Goal: Transaction & Acquisition: Book appointment/travel/reservation

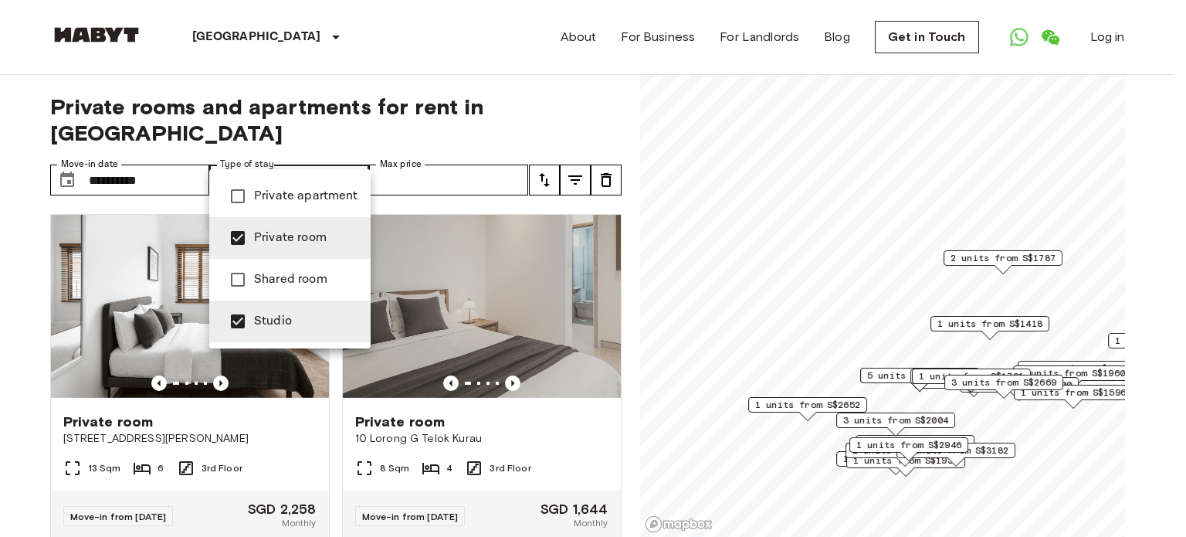
click at [439, 155] on div at bounding box center [593, 268] width 1186 height 537
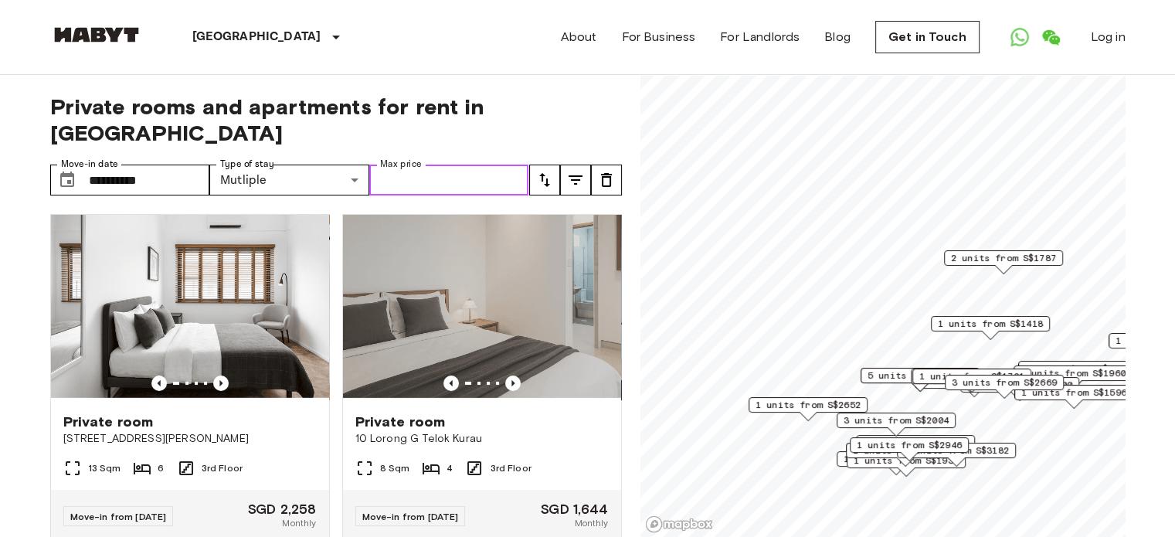
click at [464, 164] on input "Max price" at bounding box center [449, 179] width 160 height 31
click at [469, 164] on input "Max price" at bounding box center [449, 179] width 160 height 31
type input "*"
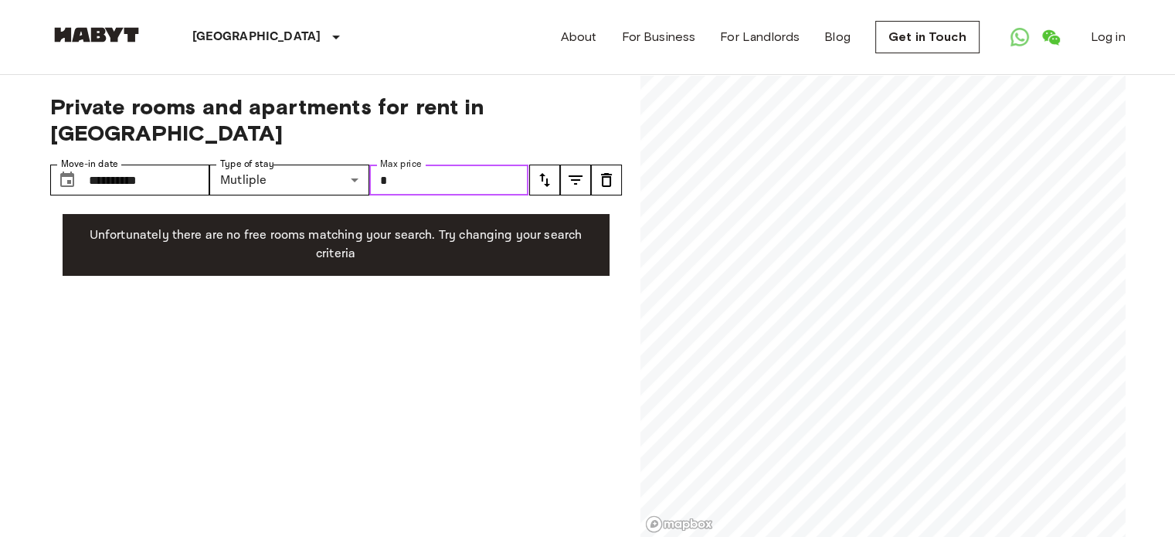
drag, startPoint x: 466, startPoint y: 147, endPoint x: 372, endPoint y: 145, distance: 94.2
click at [372, 164] on input "*" at bounding box center [449, 179] width 160 height 31
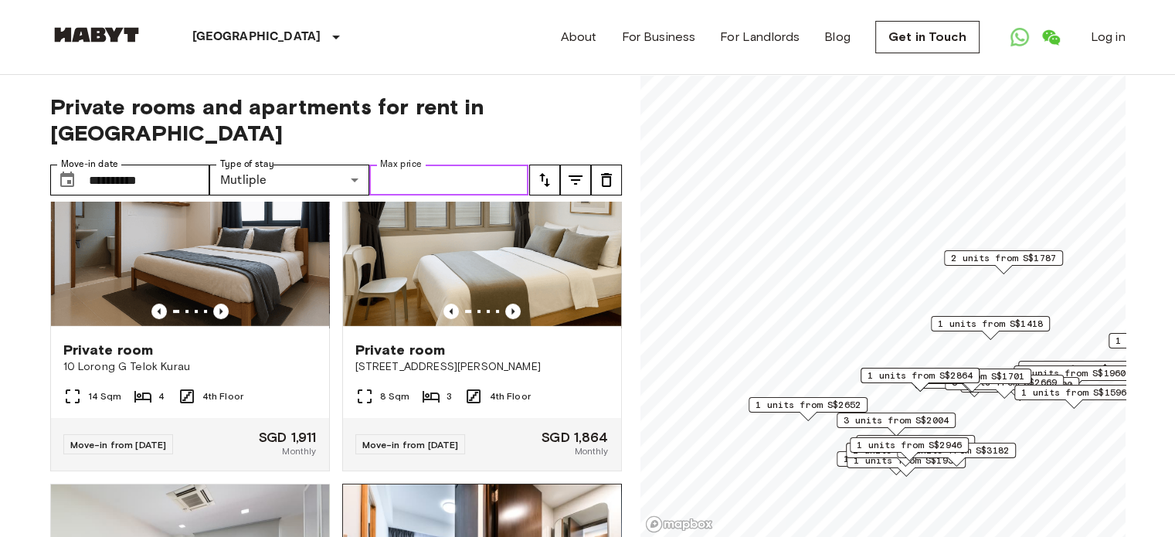
scroll to position [386, 0]
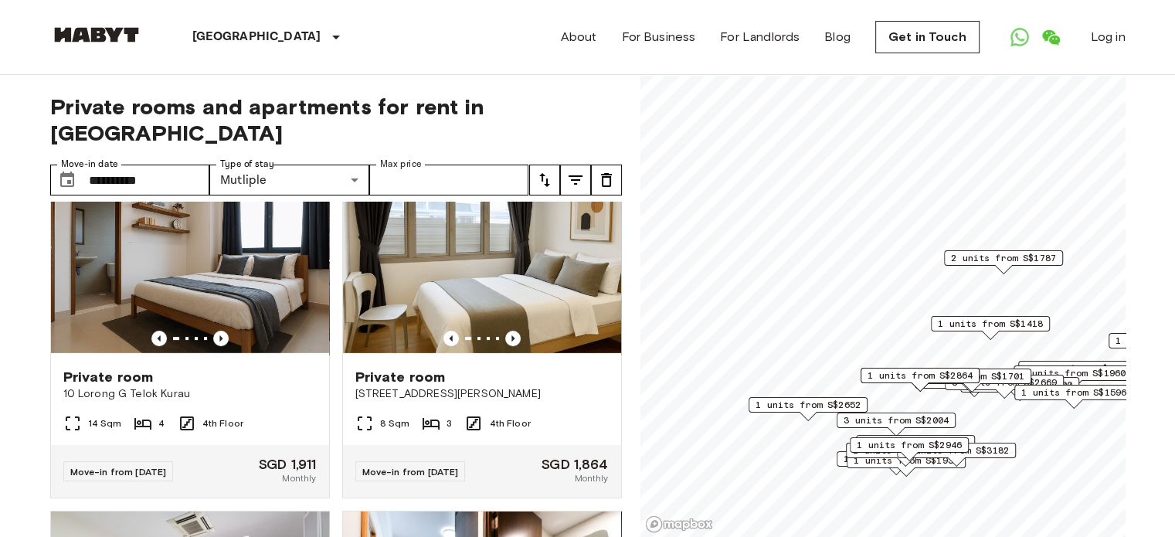
click at [550, 171] on icon "tune" at bounding box center [544, 180] width 19 height 19
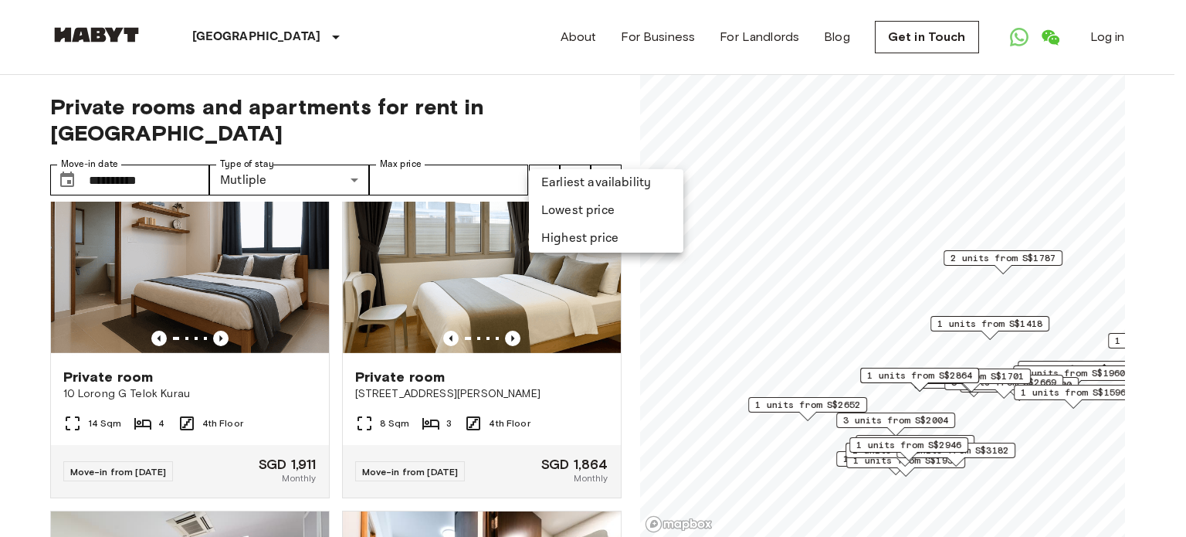
click at [568, 209] on li "Lowest price" at bounding box center [606, 211] width 154 height 28
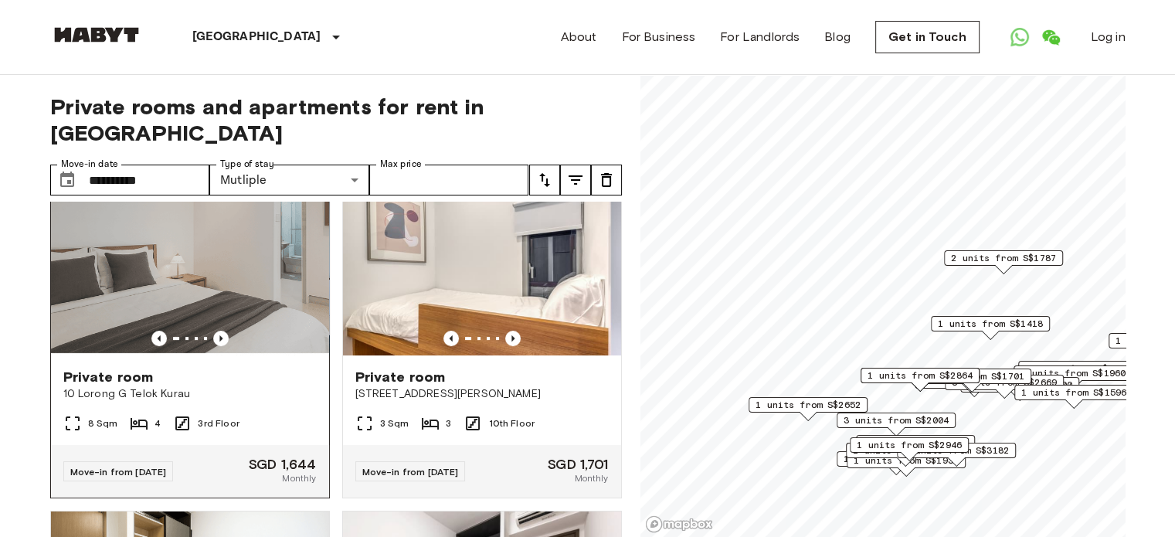
click at [114, 368] on span "Private room" at bounding box center [108, 377] width 90 height 19
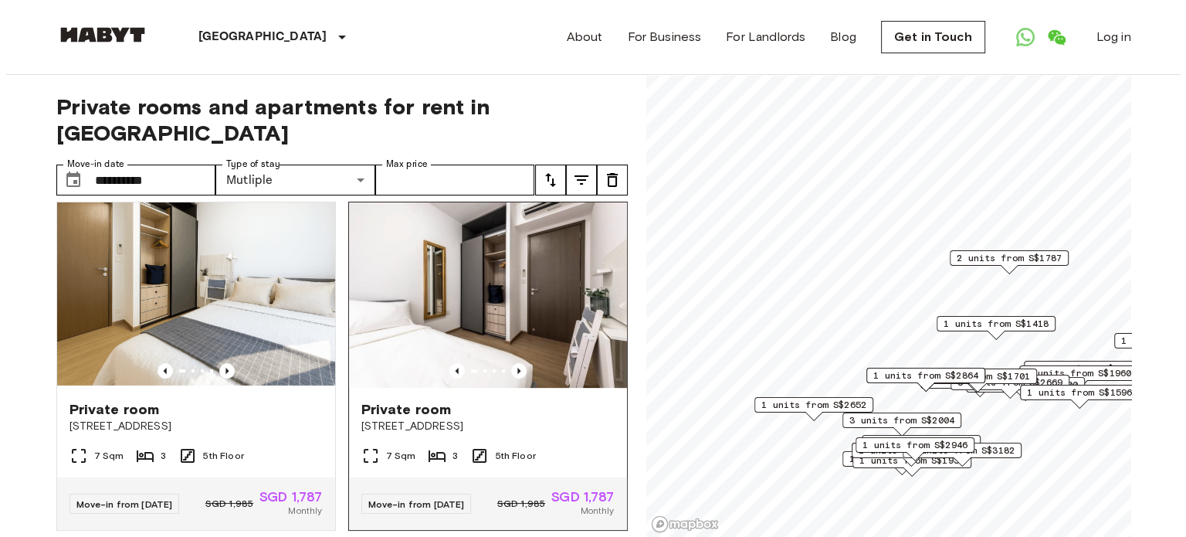
scroll to position [772, 0]
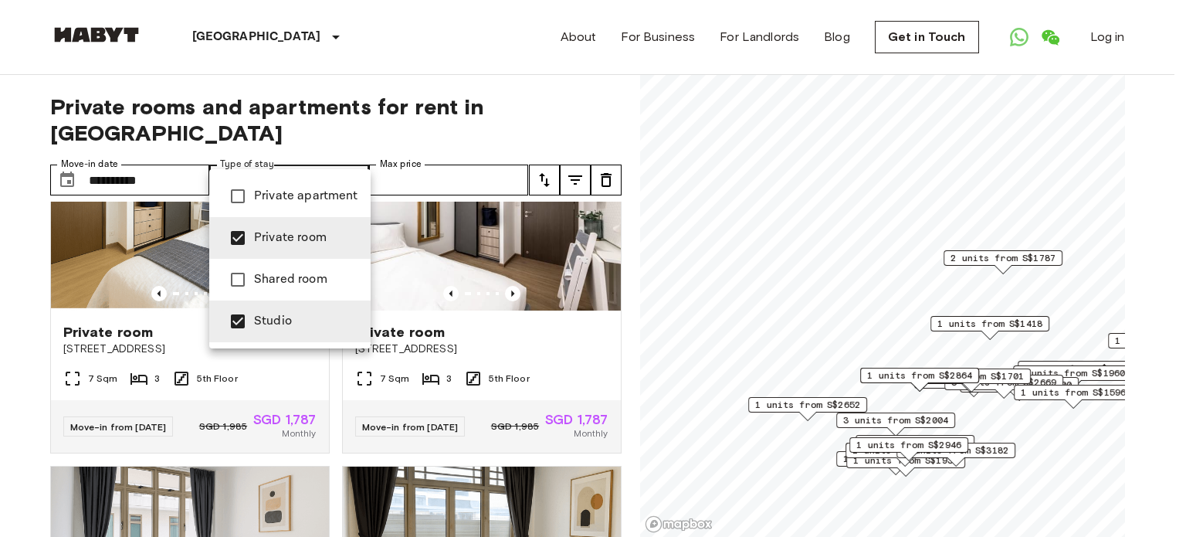
type input "******"
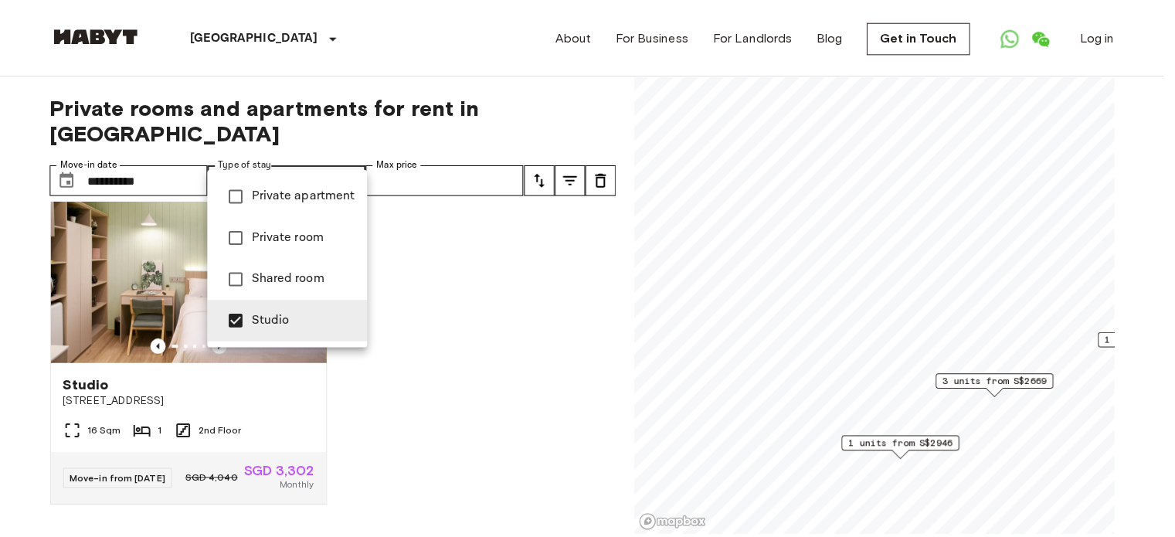
scroll to position [758, 0]
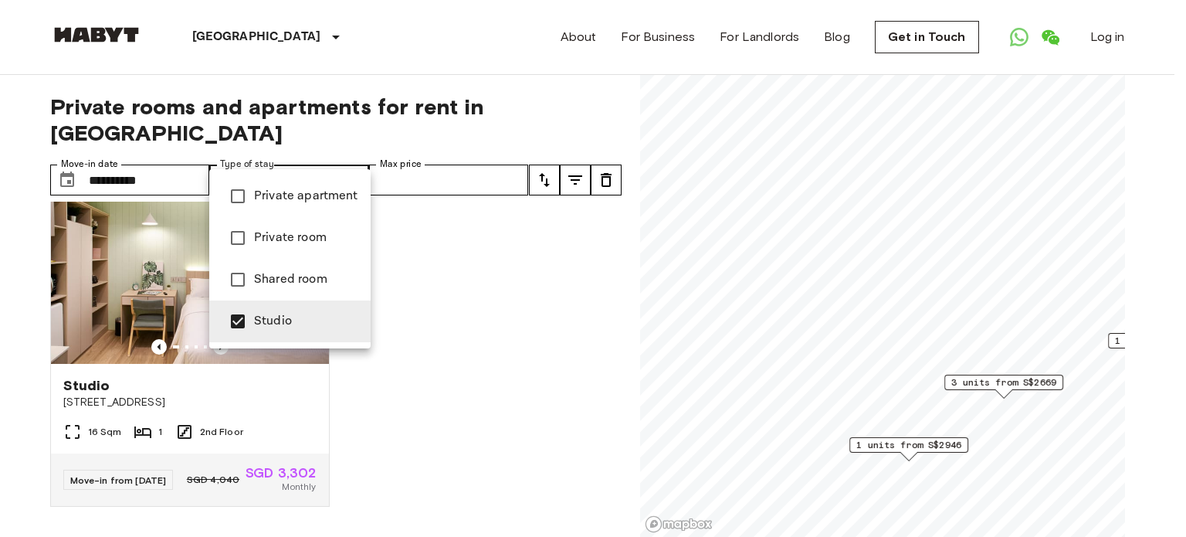
click at [14, 418] on div at bounding box center [593, 268] width 1186 height 537
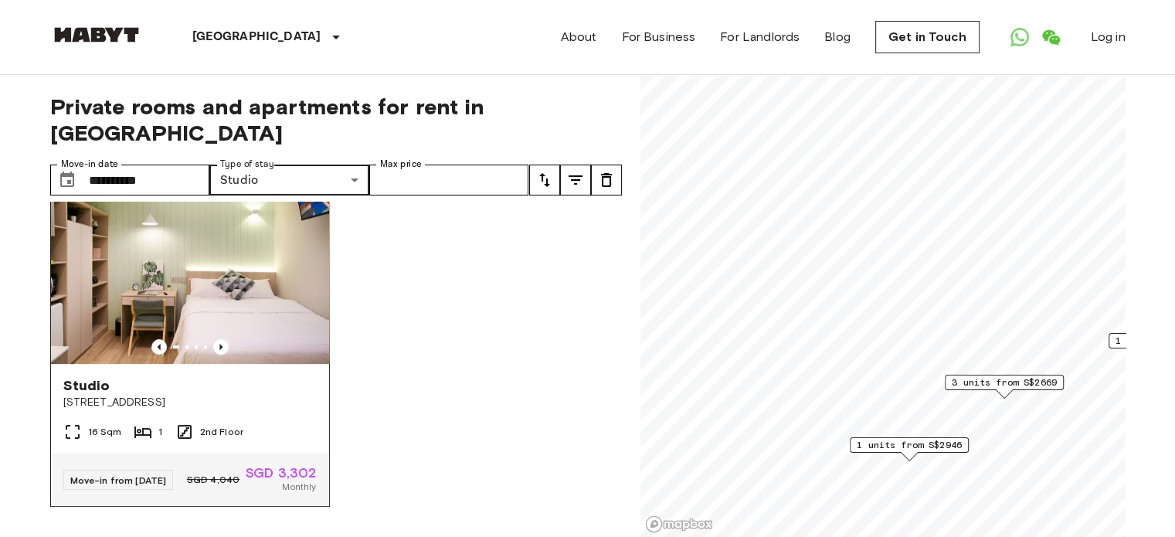
click at [86, 376] on span "Studio" at bounding box center [86, 385] width 47 height 19
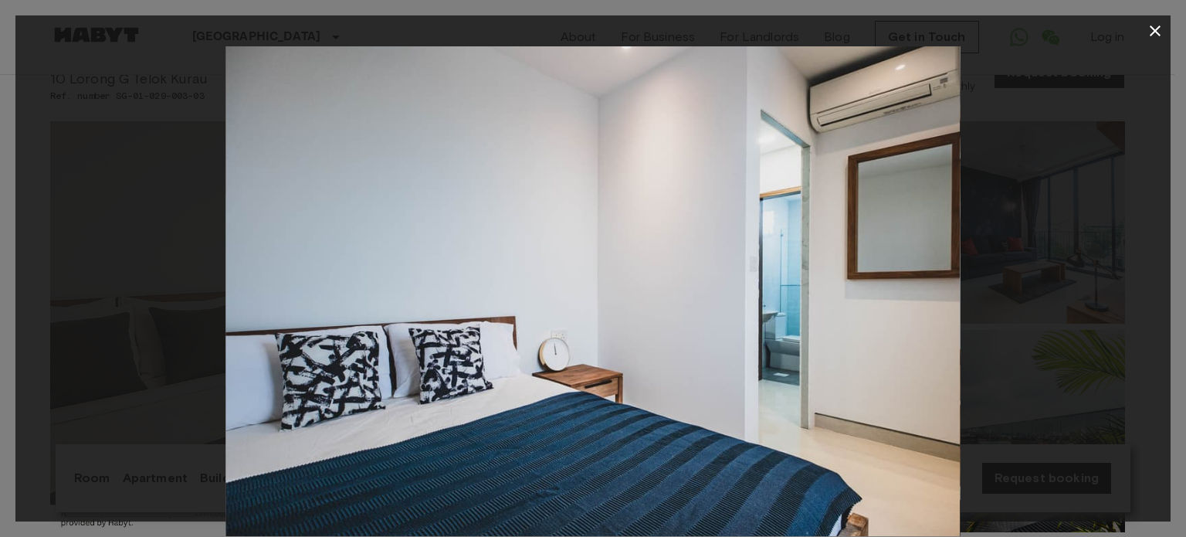
click at [1159, 26] on icon "button" at bounding box center [1155, 30] width 11 height 11
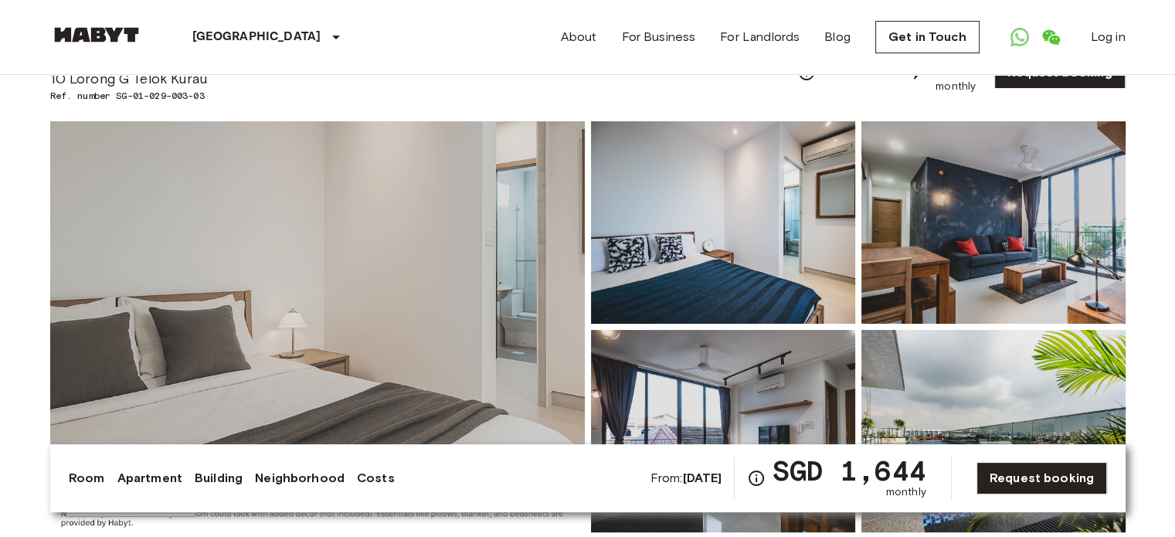
click at [976, 228] on img at bounding box center [993, 222] width 264 height 202
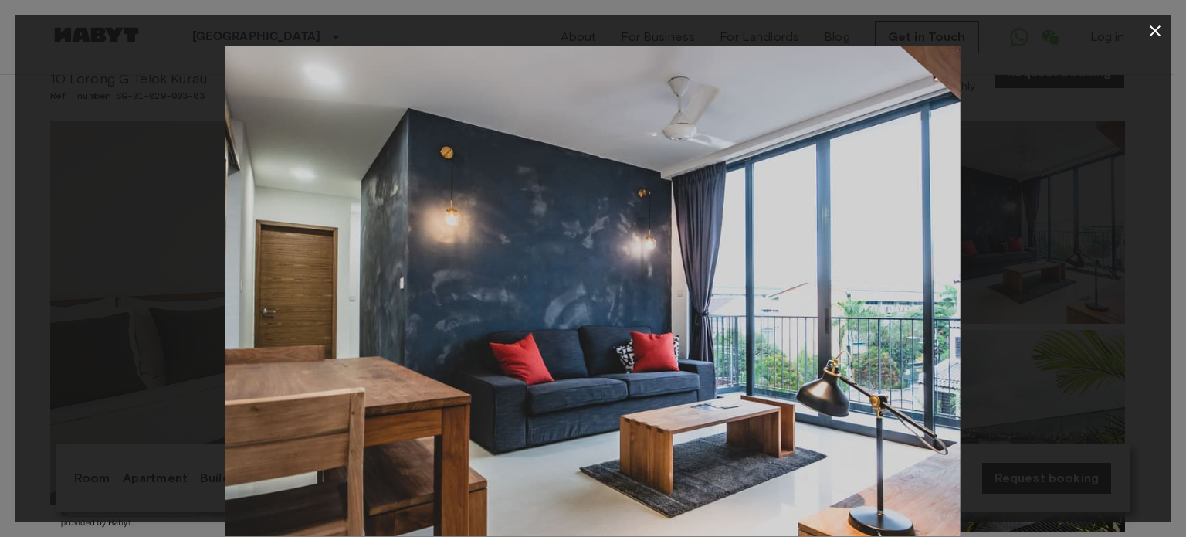
click at [1155, 30] on icon "button" at bounding box center [1155, 30] width 11 height 11
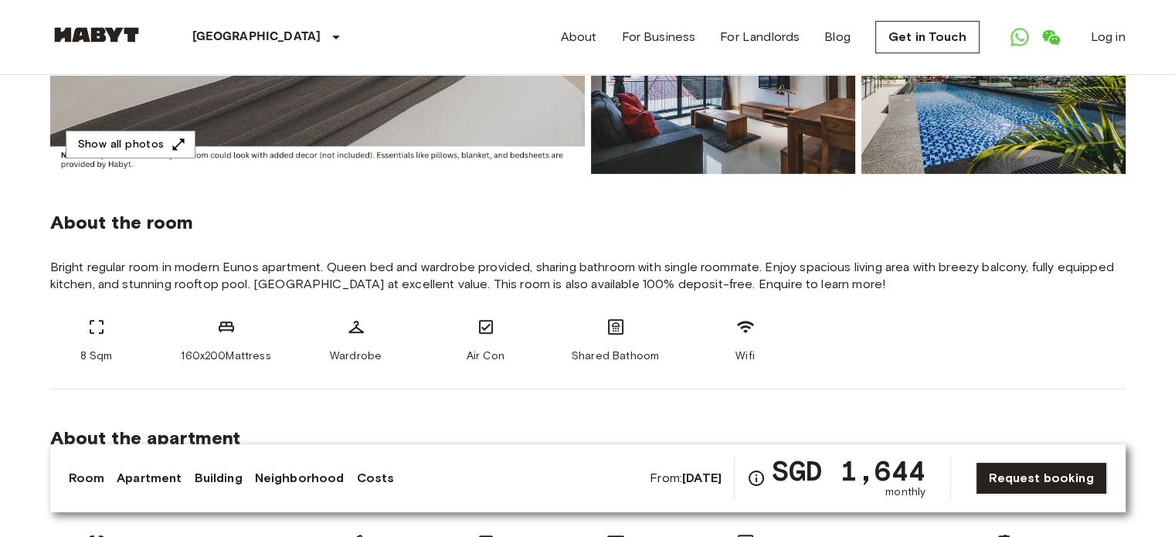
scroll to position [463, 0]
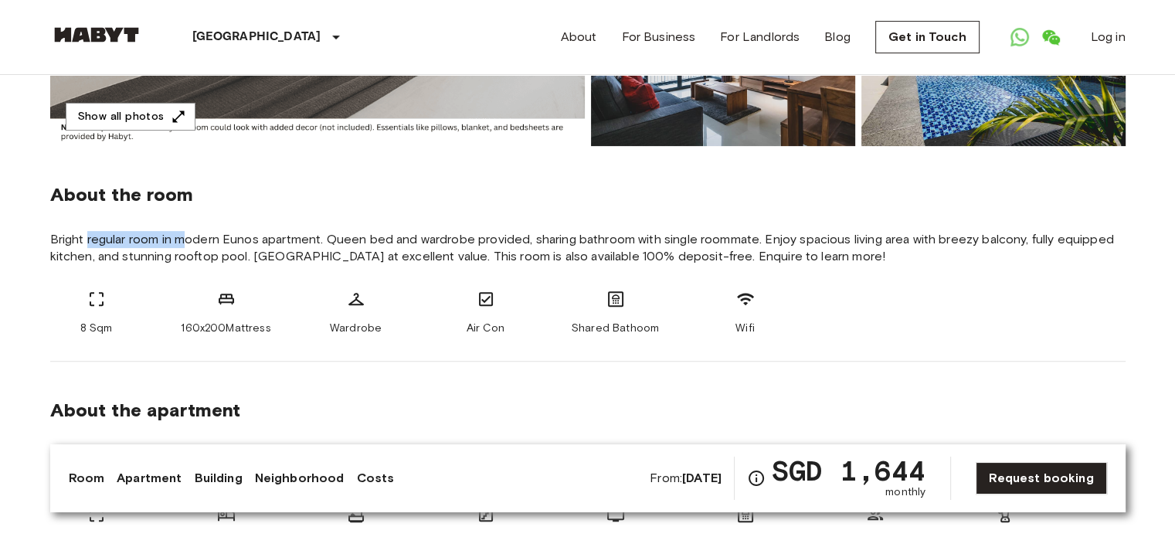
drag, startPoint x: 88, startPoint y: 239, endPoint x: 190, endPoint y: 237, distance: 101.9
click at [190, 237] on span "Bright regular room in modern Eunos apartment. Queen bed and wardrobe provided,…" at bounding box center [587, 248] width 1075 height 34
click at [237, 238] on span "Bright regular room in modern Eunos apartment. Queen bed and wardrobe provided,…" at bounding box center [587, 248] width 1075 height 34
drag, startPoint x: 534, startPoint y: 239, endPoint x: 617, endPoint y: 244, distance: 82.8
click at [617, 244] on span "Bright regular room in modern Eunos apartment. Queen bed and wardrobe provided,…" at bounding box center [587, 248] width 1075 height 34
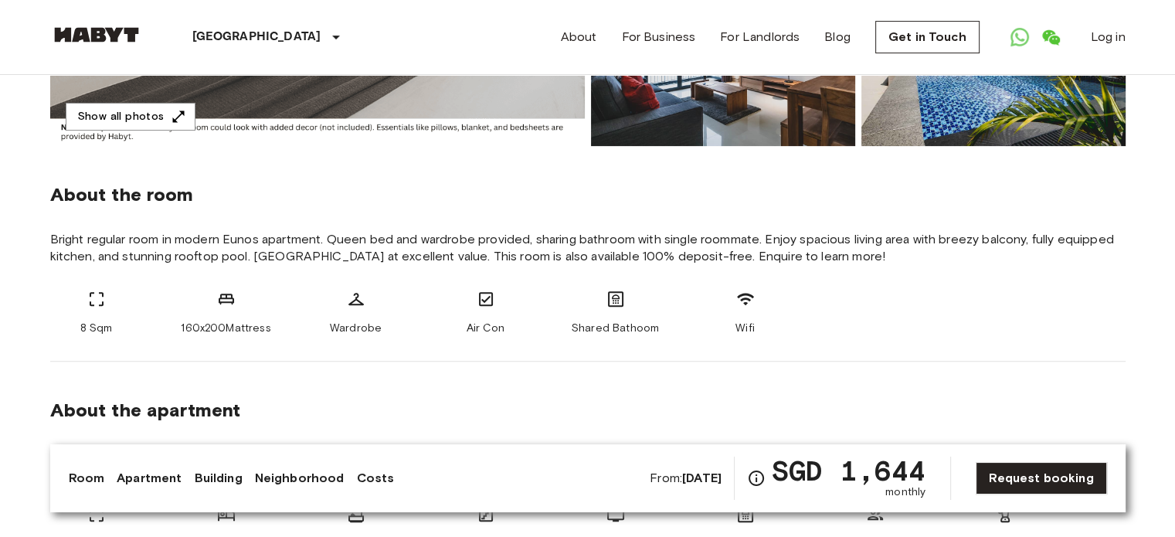
click at [483, 241] on span "Bright regular room in modern Eunos apartment. Queen bed and wardrobe provided,…" at bounding box center [587, 248] width 1075 height 34
click at [602, 242] on span "Bright regular room in modern Eunos apartment. Queen bed and wardrobe provided,…" at bounding box center [587, 248] width 1075 height 34
click at [676, 243] on span "Bright regular room in modern Eunos apartment. Queen bed and wardrobe provided,…" at bounding box center [587, 248] width 1075 height 34
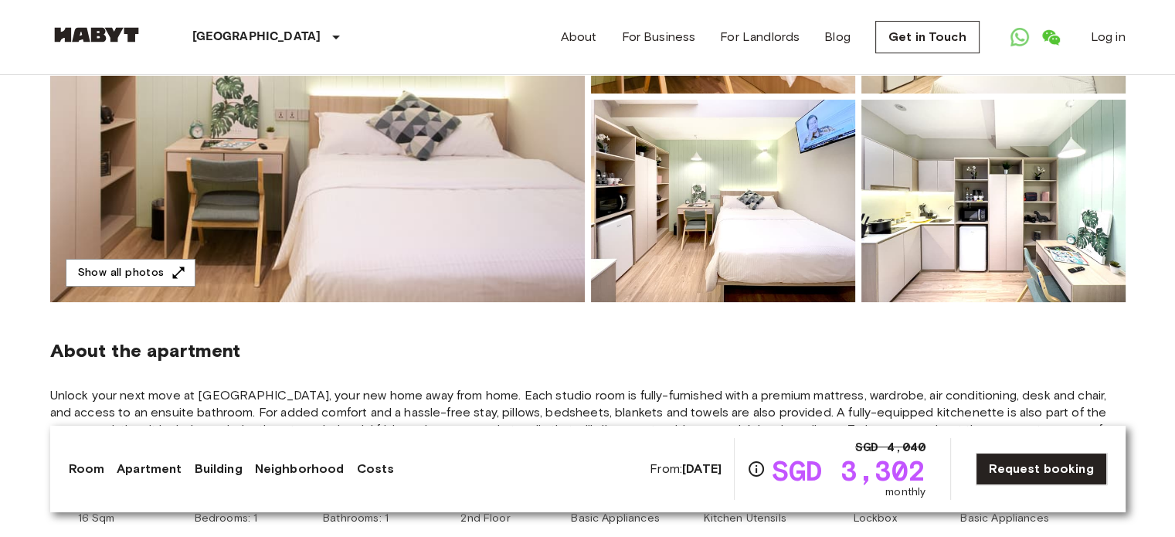
click at [346, 183] on img at bounding box center [317, 96] width 534 height 411
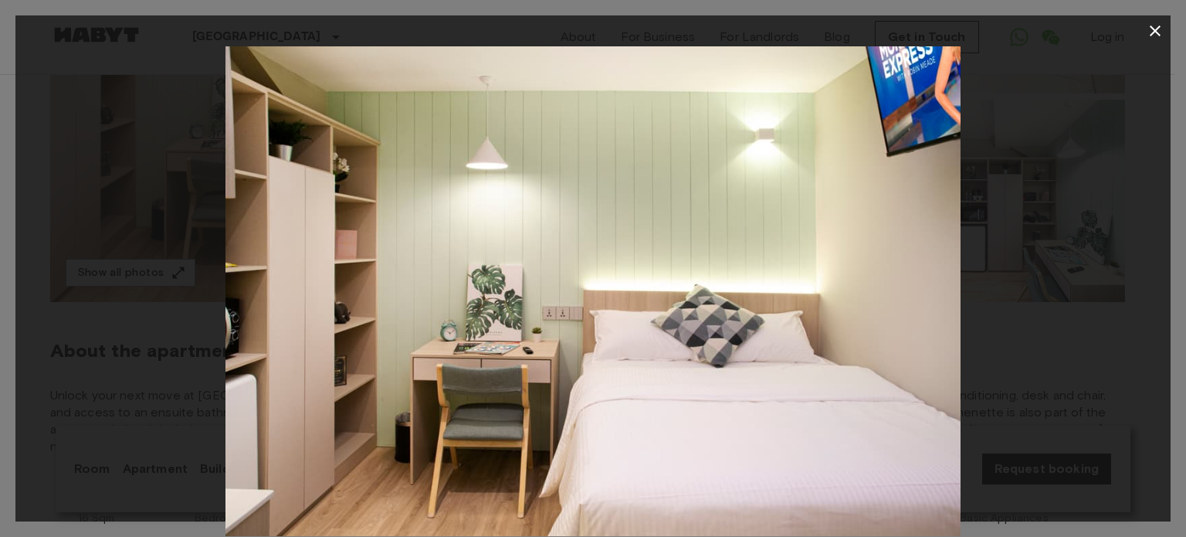
click at [1155, 27] on icon "button" at bounding box center [1155, 31] width 19 height 19
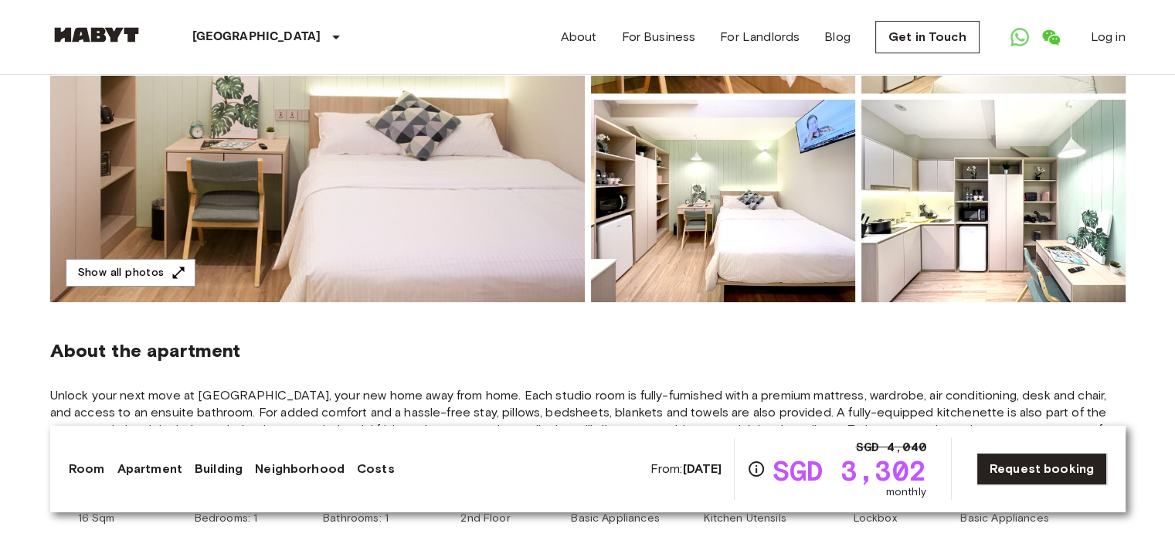
click at [743, 181] on img at bounding box center [723, 201] width 264 height 202
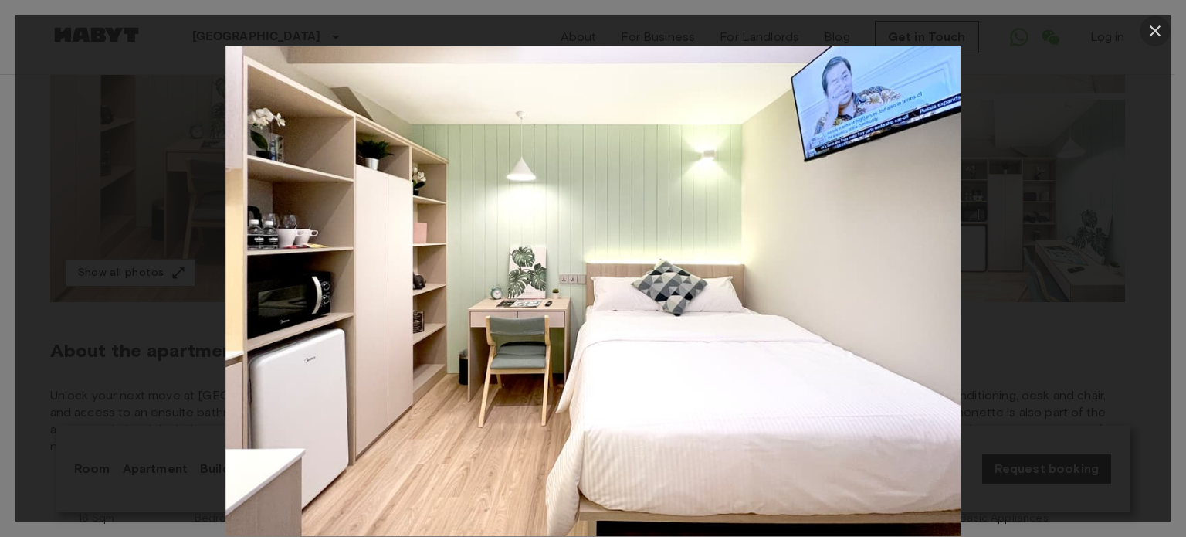
click at [1154, 29] on icon "button" at bounding box center [1155, 30] width 11 height 11
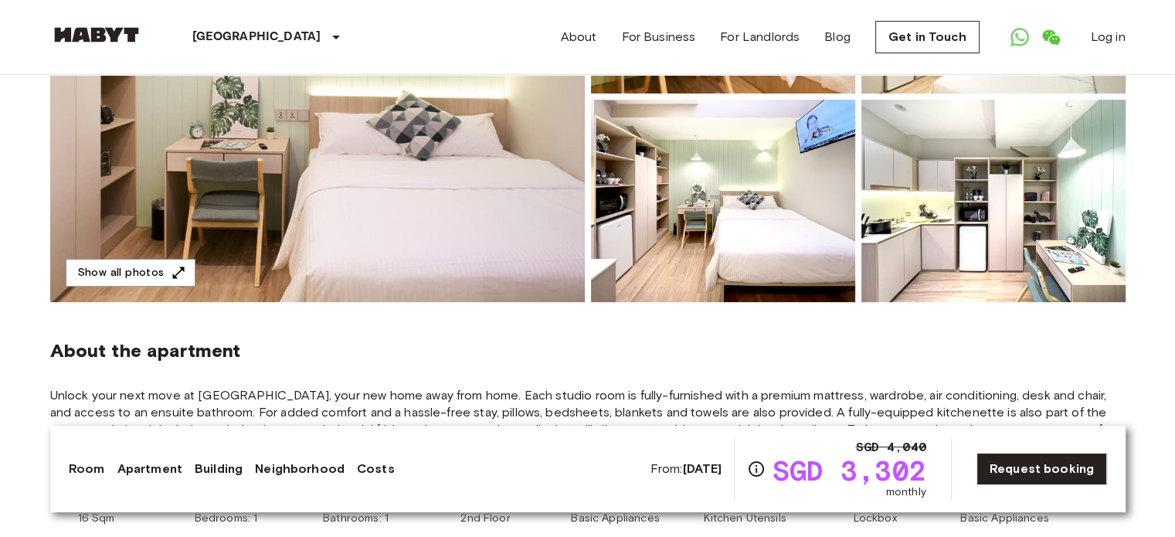
click at [943, 220] on img at bounding box center [993, 201] width 264 height 202
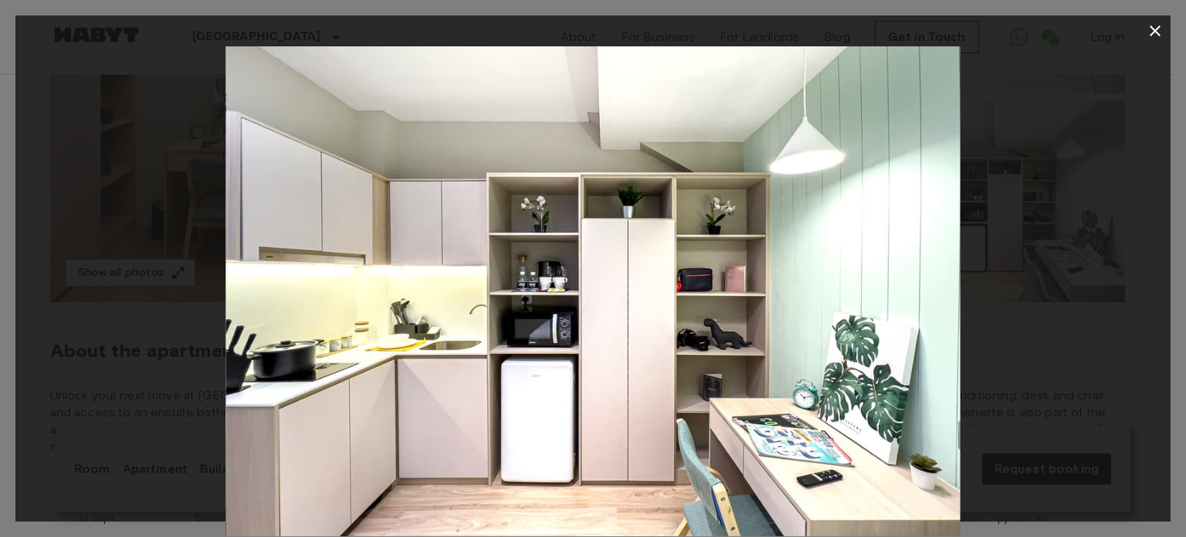
click at [1152, 27] on icon "button" at bounding box center [1155, 30] width 11 height 11
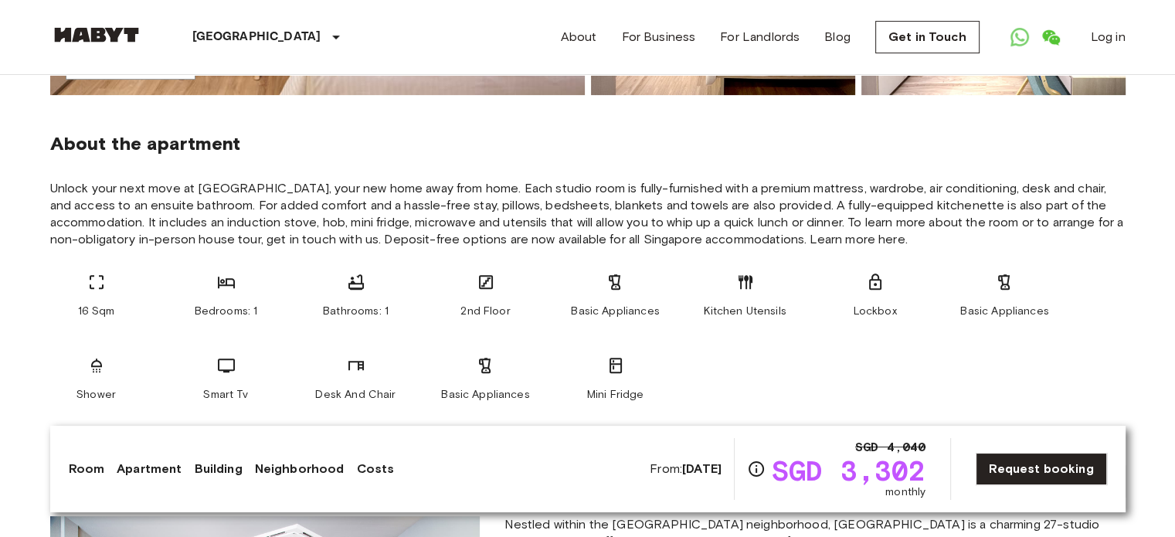
scroll to position [541, 0]
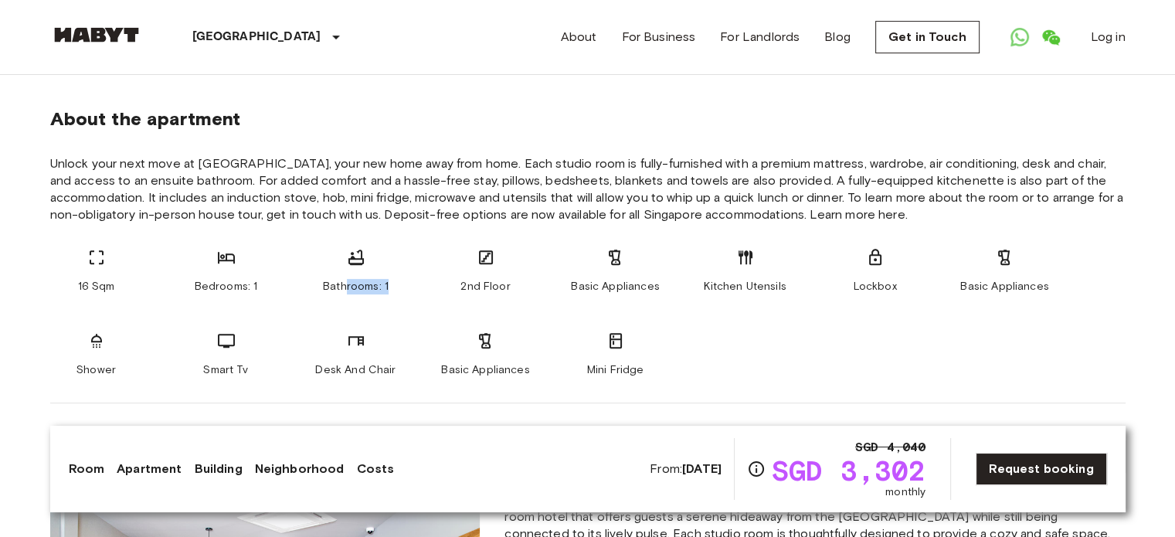
drag, startPoint x: 344, startPoint y: 286, endPoint x: 395, endPoint y: 280, distance: 52.1
click at [395, 280] on div "Bathrooms: 1" at bounding box center [356, 271] width 93 height 46
click at [484, 287] on span "2nd Floor" at bounding box center [484, 286] width 49 height 15
drag, startPoint x: 619, startPoint y: 285, endPoint x: 653, endPoint y: 283, distance: 33.2
click at [653, 283] on span "Basic Appliances" at bounding box center [615, 286] width 88 height 15
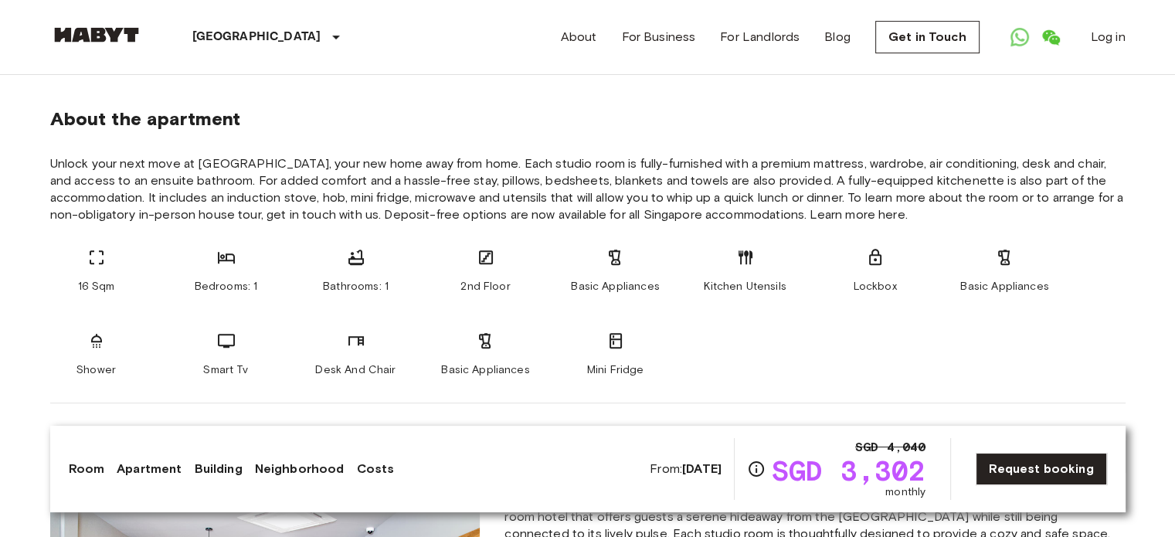
click at [636, 205] on span "Unlock your next move at Habyt Kallang, your new home away from home. Each stud…" at bounding box center [587, 189] width 1075 height 68
drag, startPoint x: 440, startPoint y: 369, endPoint x: 513, endPoint y: 368, distance: 72.6
click at [511, 368] on div "Basic Appliances" at bounding box center [485, 354] width 93 height 46
click at [526, 366] on span "Basic Appliances" at bounding box center [485, 369] width 88 height 15
drag, startPoint x: 591, startPoint y: 367, endPoint x: 653, endPoint y: 368, distance: 62.6
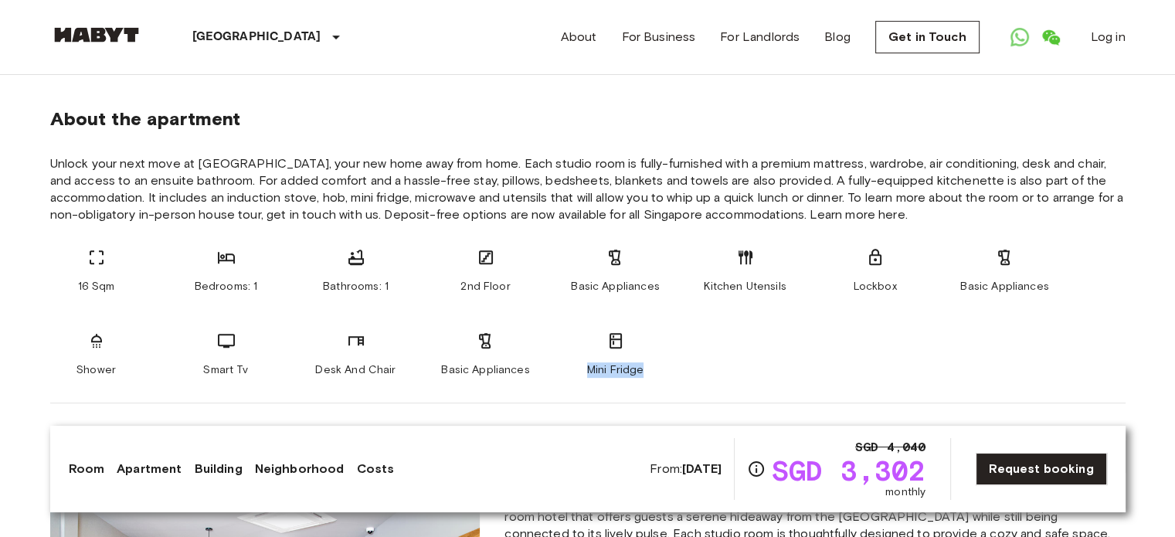
click at [653, 368] on div "Mini Fridge" at bounding box center [615, 354] width 93 height 46
click at [516, 208] on span "Unlock your next move at Habyt Kallang, your new home away from home. Each stud…" at bounding box center [587, 189] width 1075 height 68
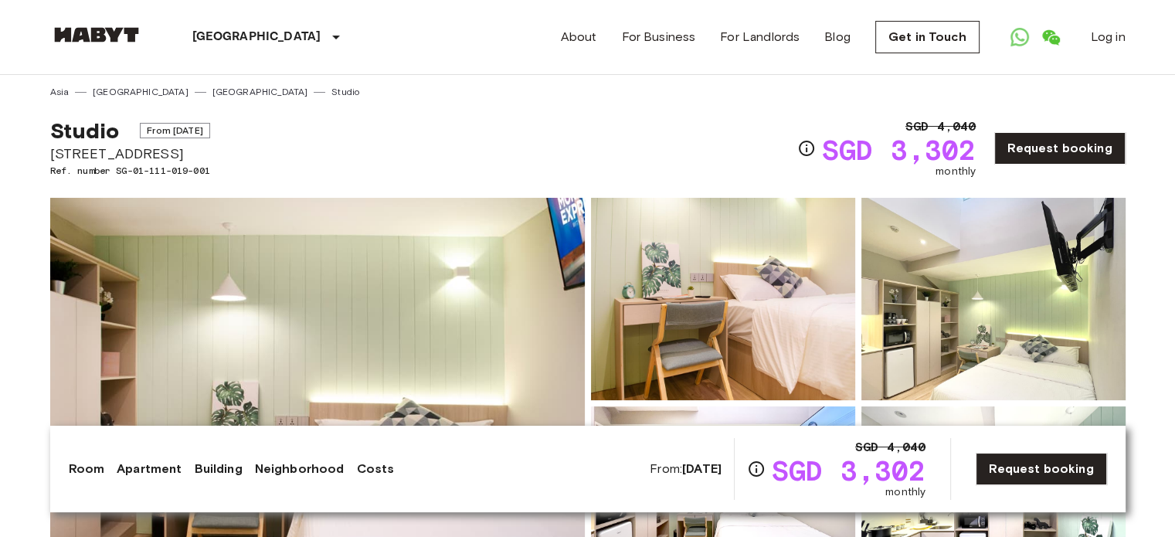
scroll to position [0, 0]
